Goal: Transaction & Acquisition: Purchase product/service

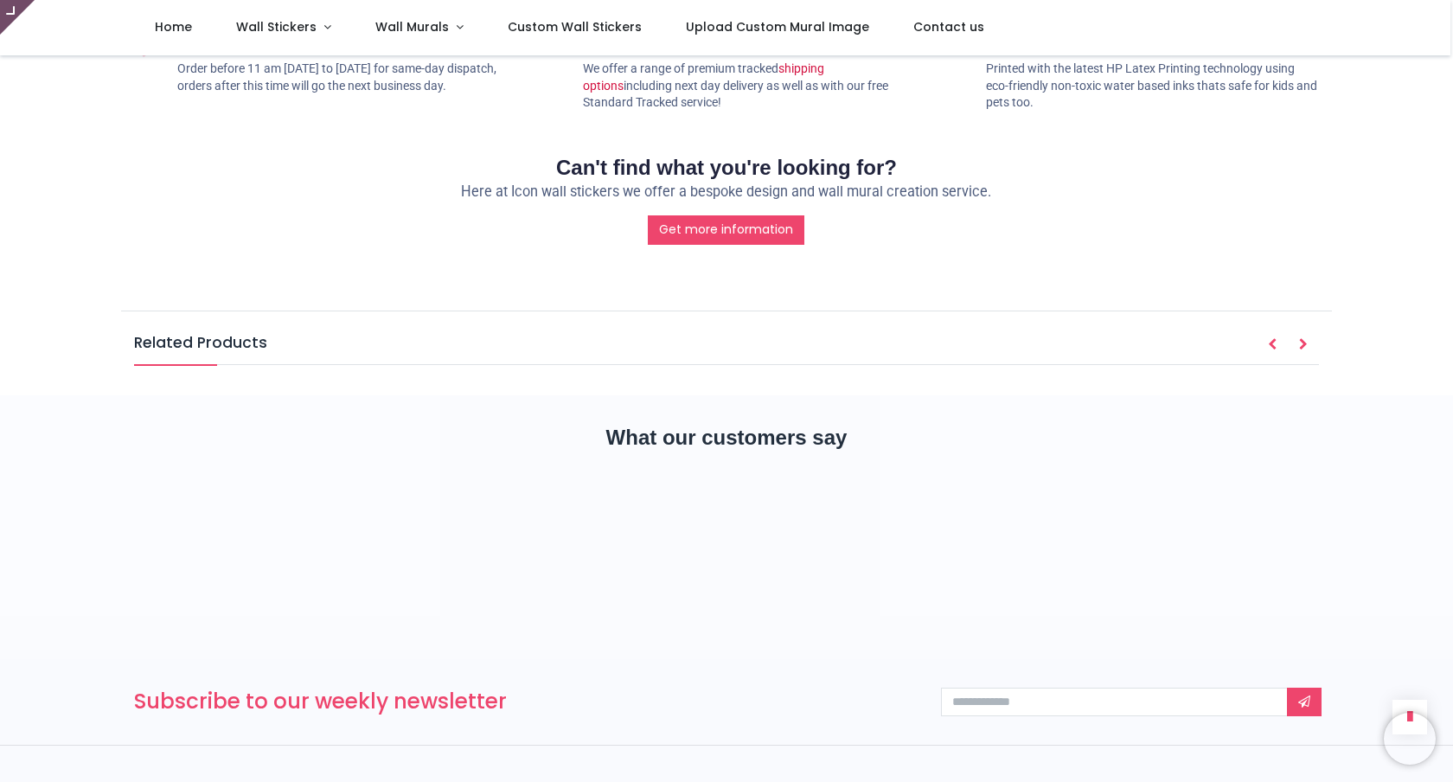
type input "**********"
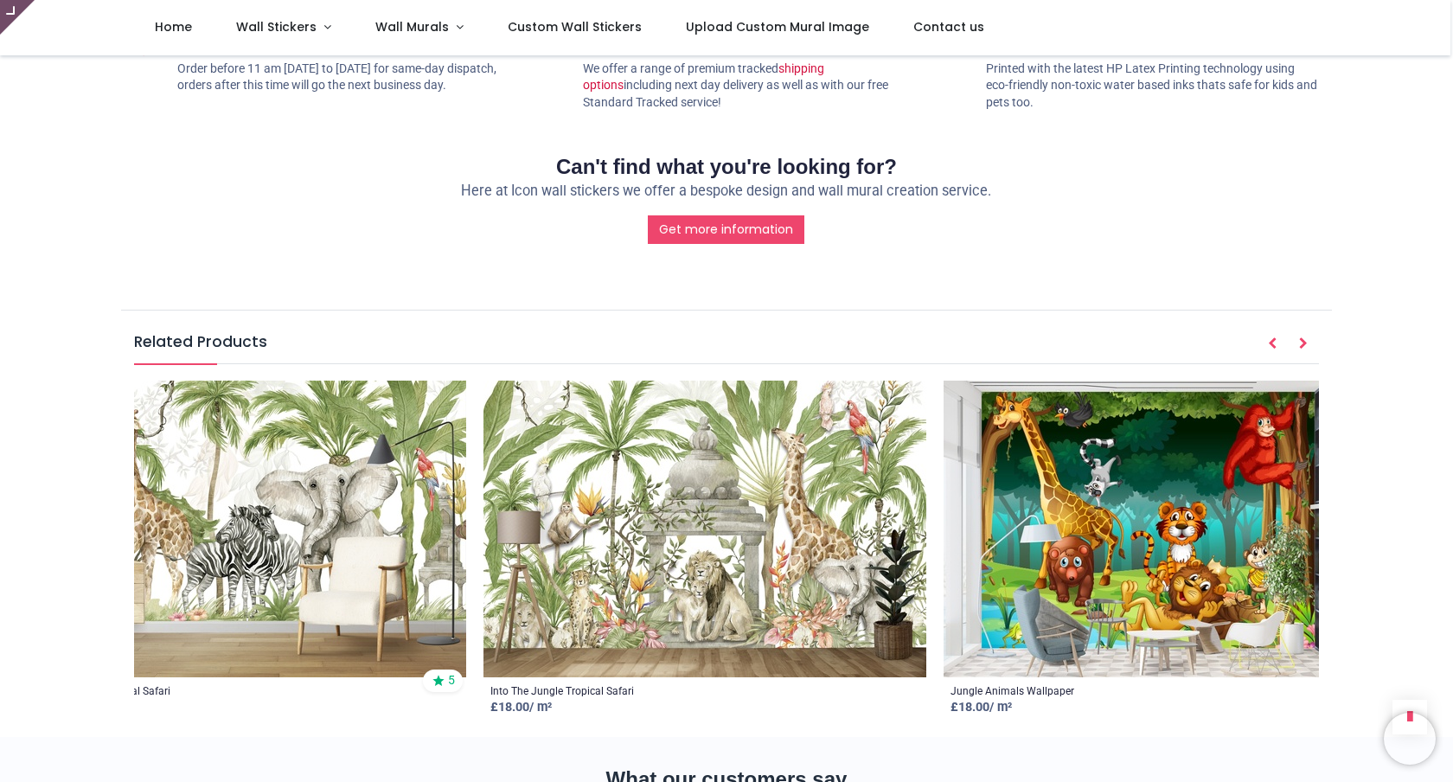
scroll to position [0, 94]
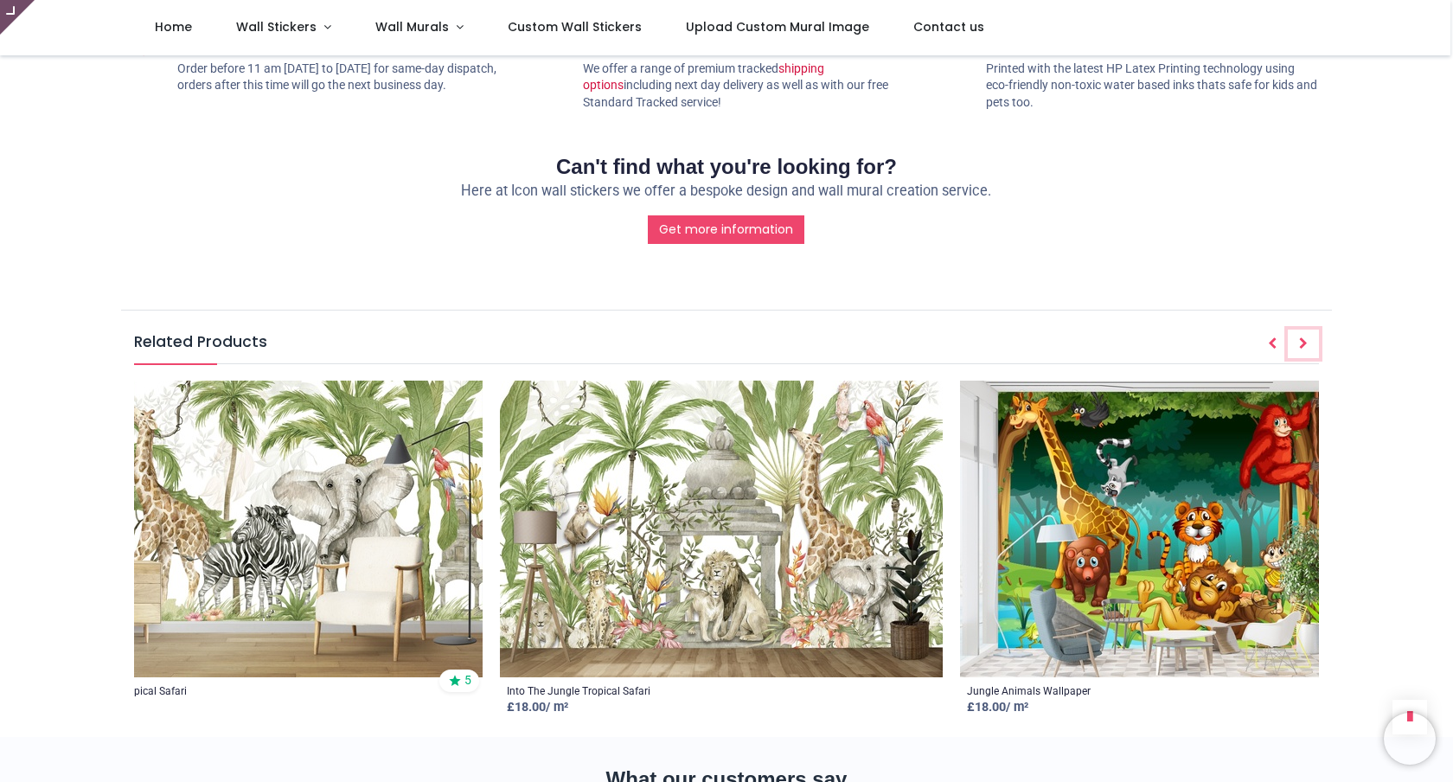
click at [1300, 337] on icon "Next" at bounding box center [1303, 343] width 9 height 12
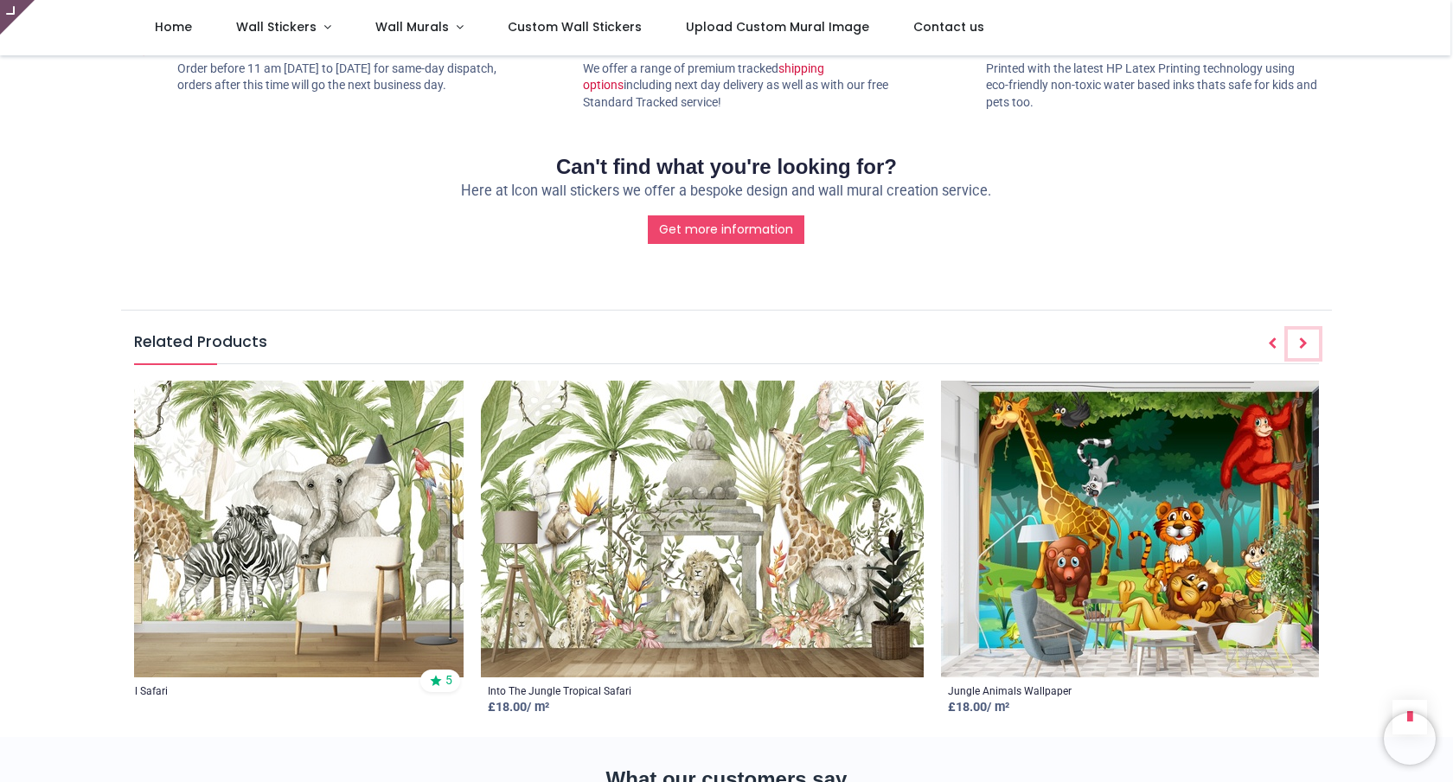
scroll to position [0, 97]
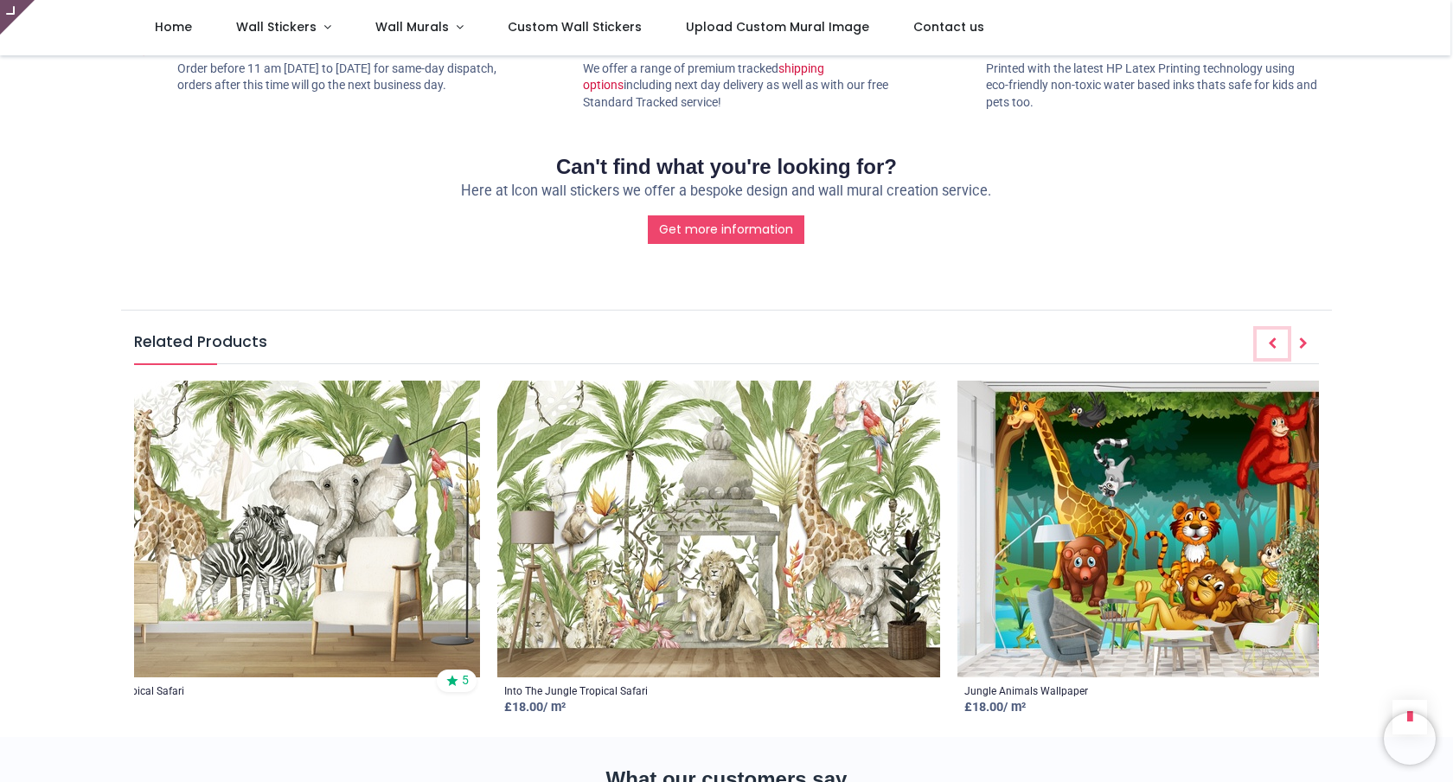
click at [1263, 330] on button "Prev" at bounding box center [1272, 344] width 31 height 29
click at [1296, 330] on button "Next" at bounding box center [1303, 344] width 31 height 29
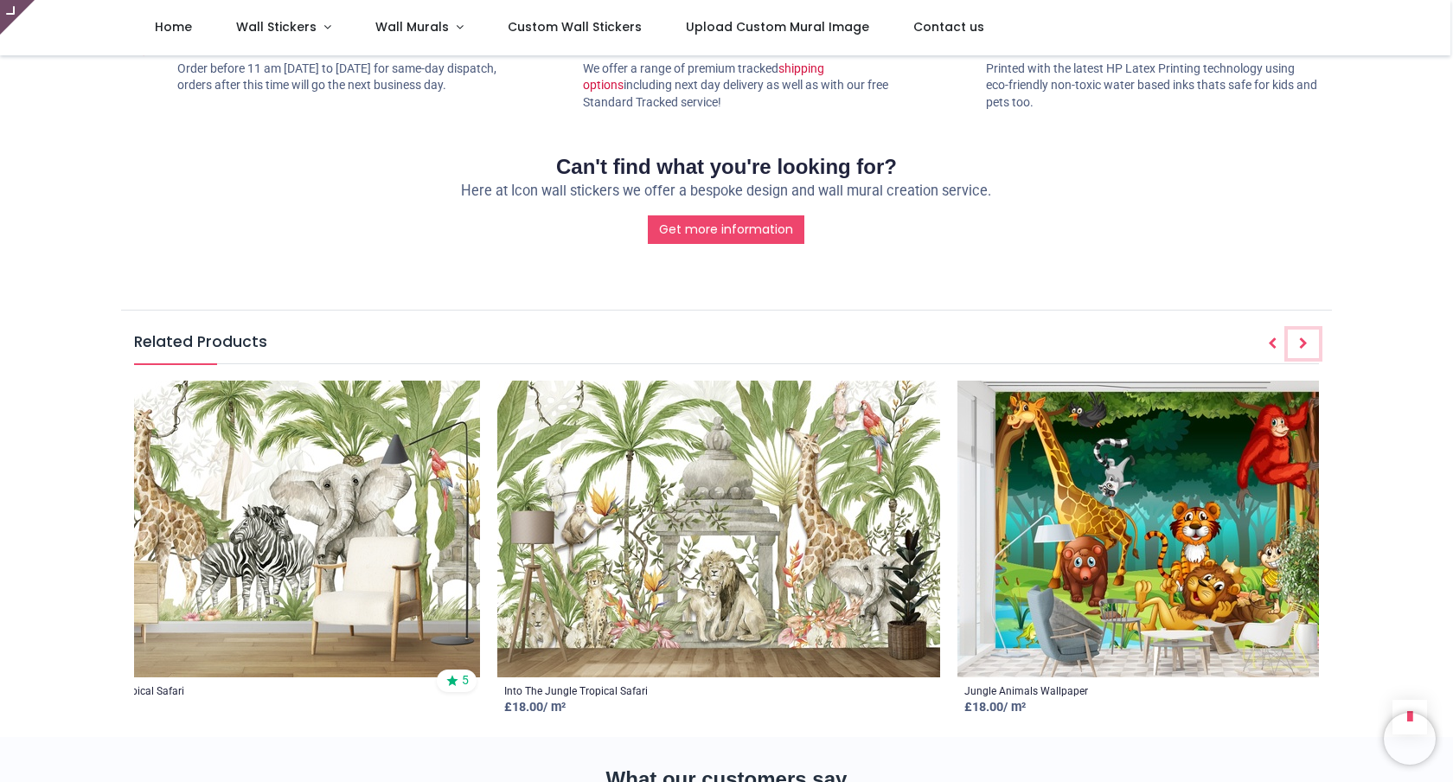
click at [1296, 330] on button "Next" at bounding box center [1303, 344] width 31 height 29
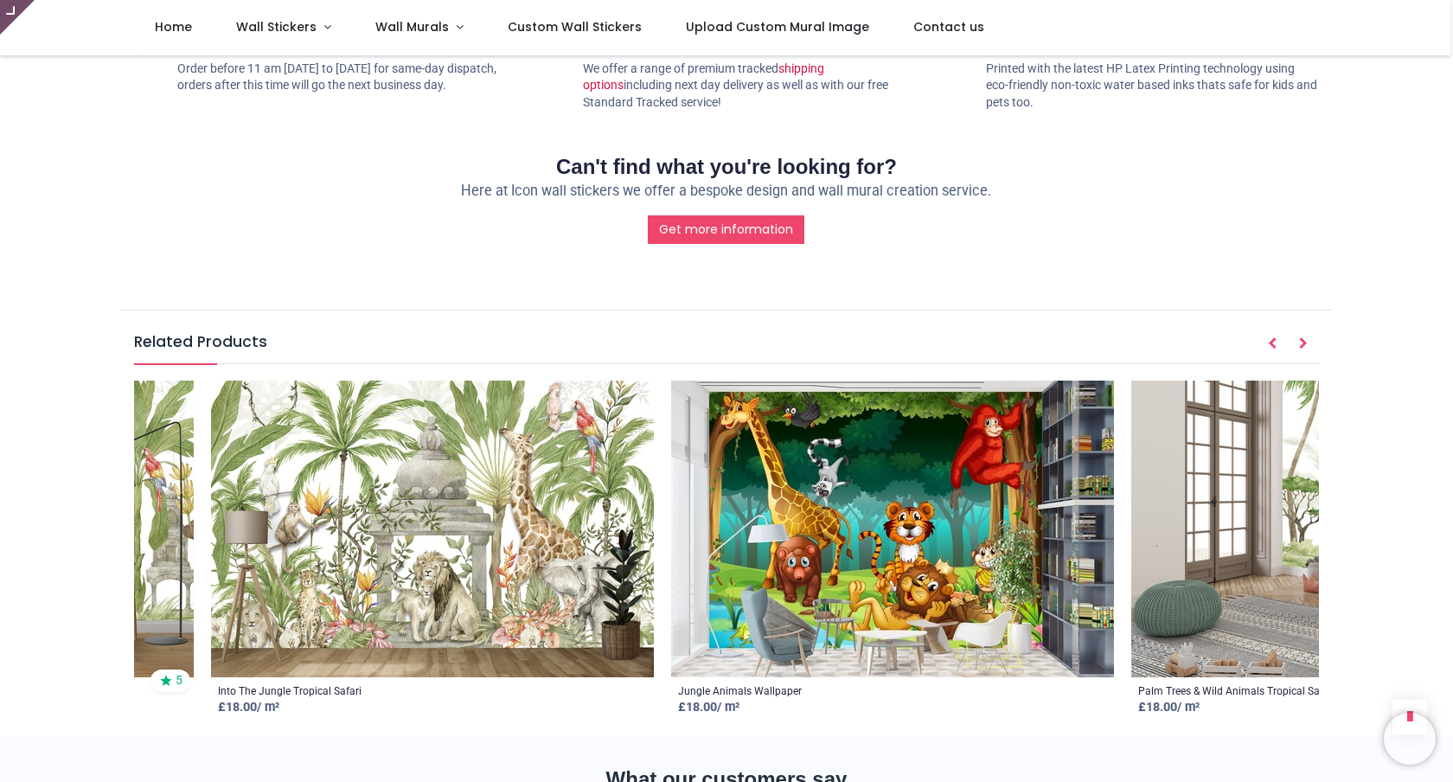
scroll to position [0, 0]
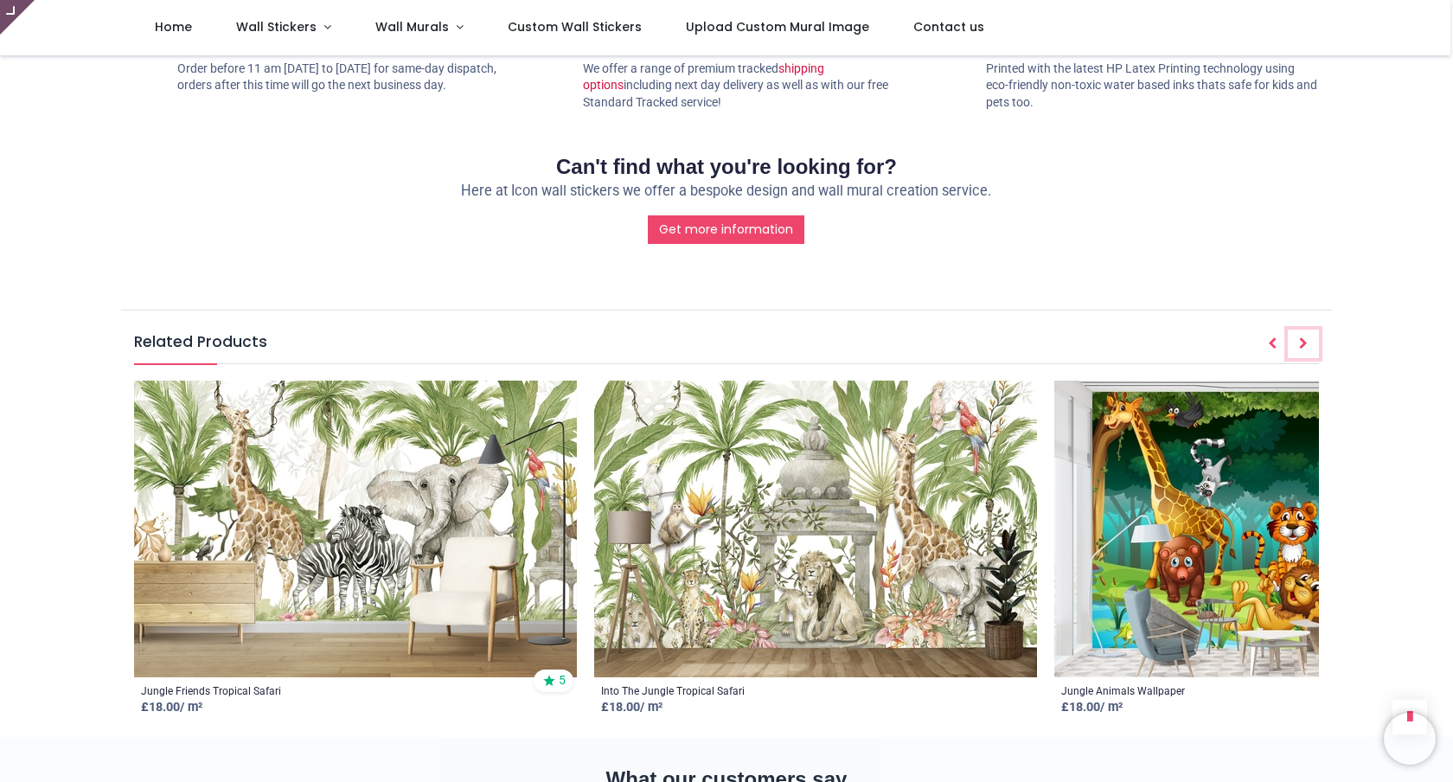
click at [1294, 330] on button "Next" at bounding box center [1303, 344] width 31 height 29
click at [1296, 330] on button "Next" at bounding box center [1303, 344] width 31 height 29
